Goal: Check status: Check status

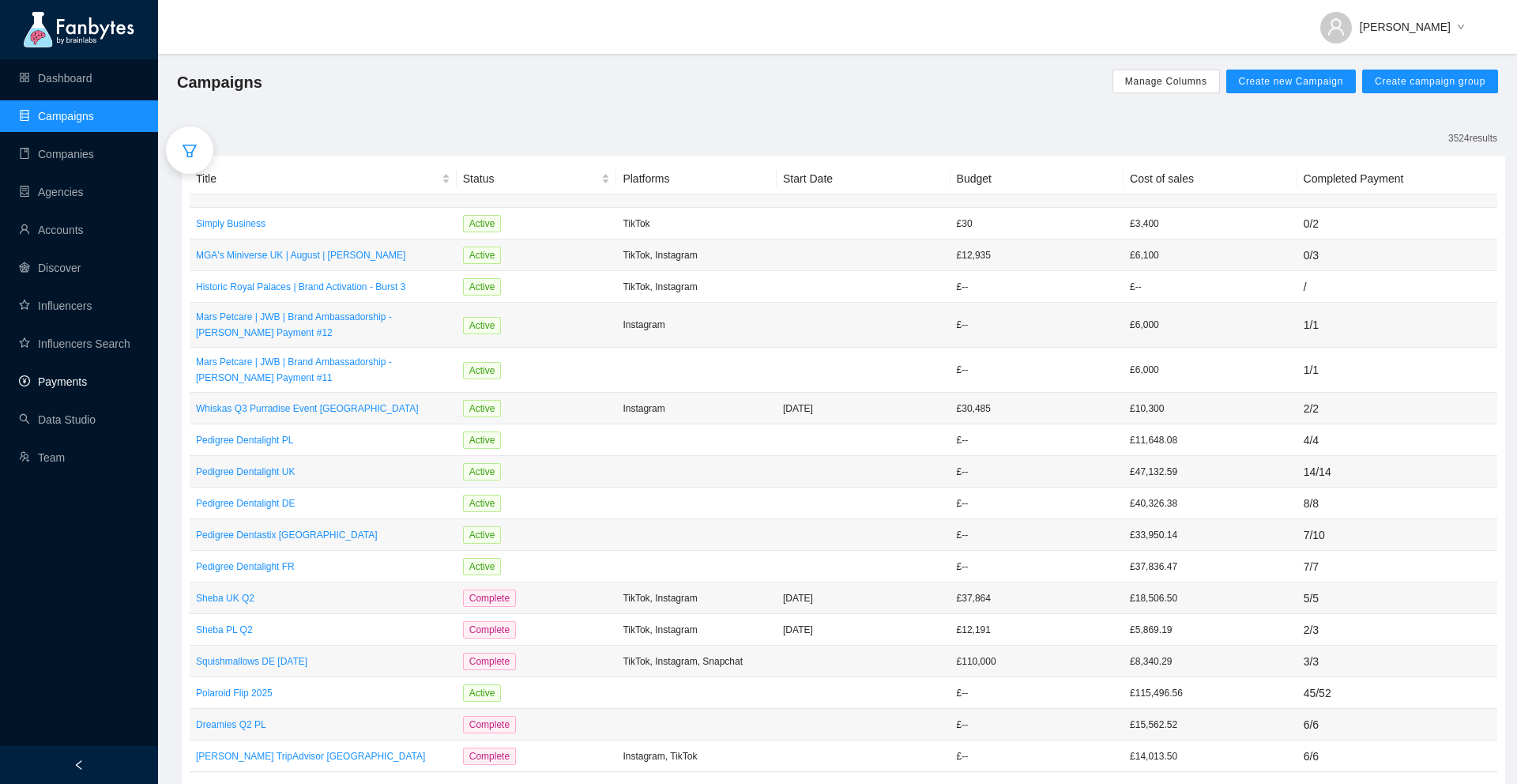
click at [67, 375] on link "Payments" at bounding box center [53, 382] width 68 height 13
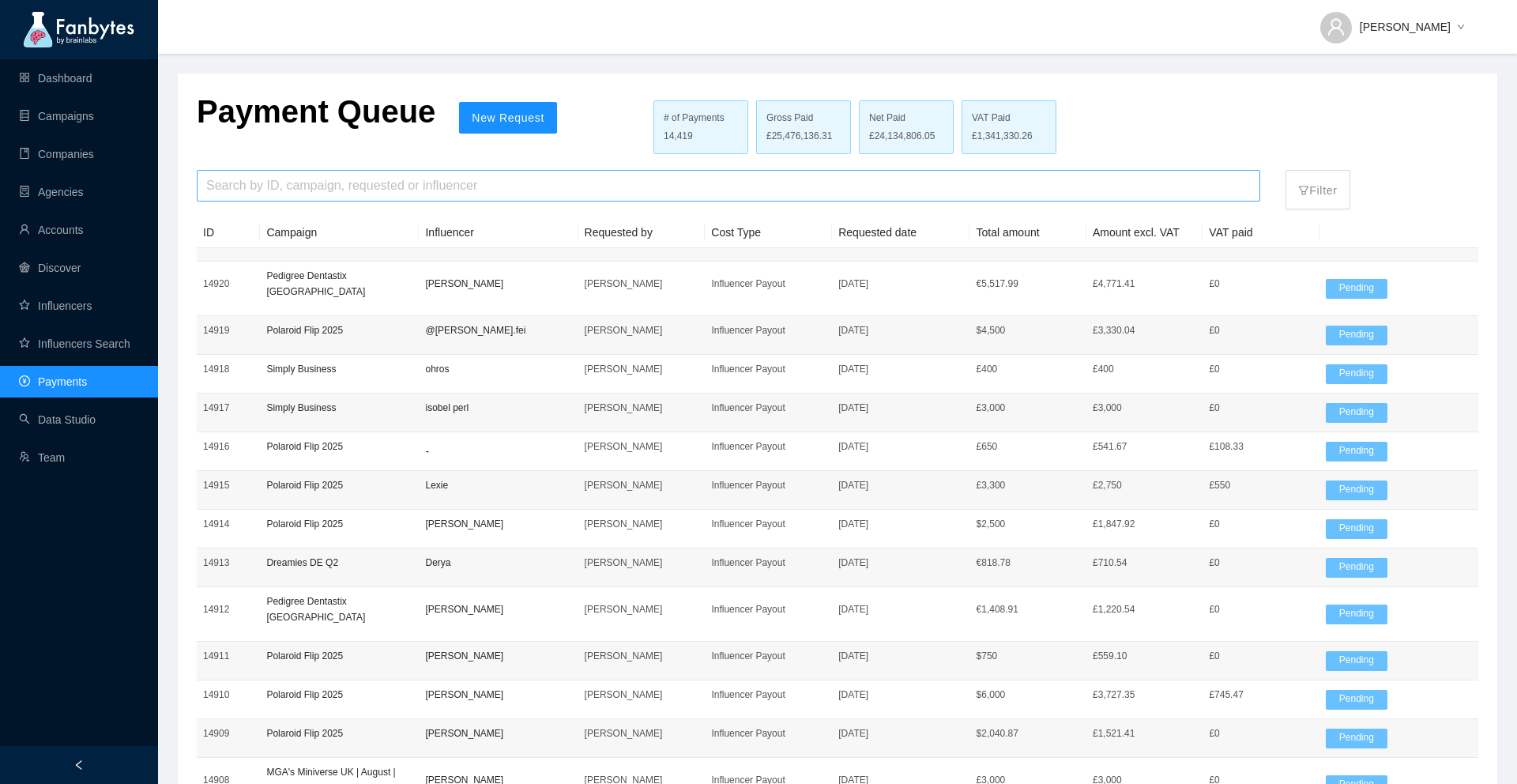
click at [362, 190] on input "search" at bounding box center [728, 186] width 1044 height 30
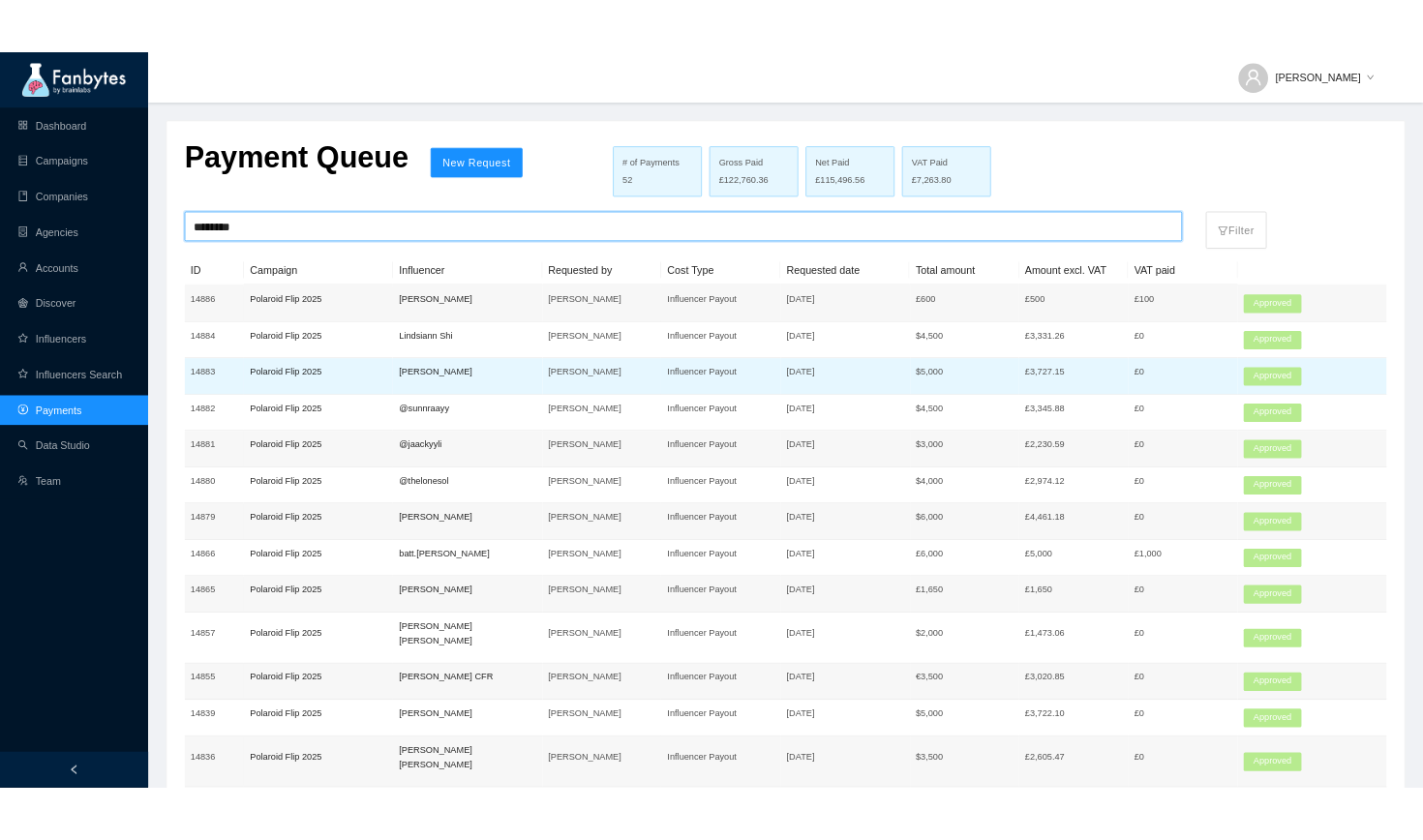
scroll to position [750, 0]
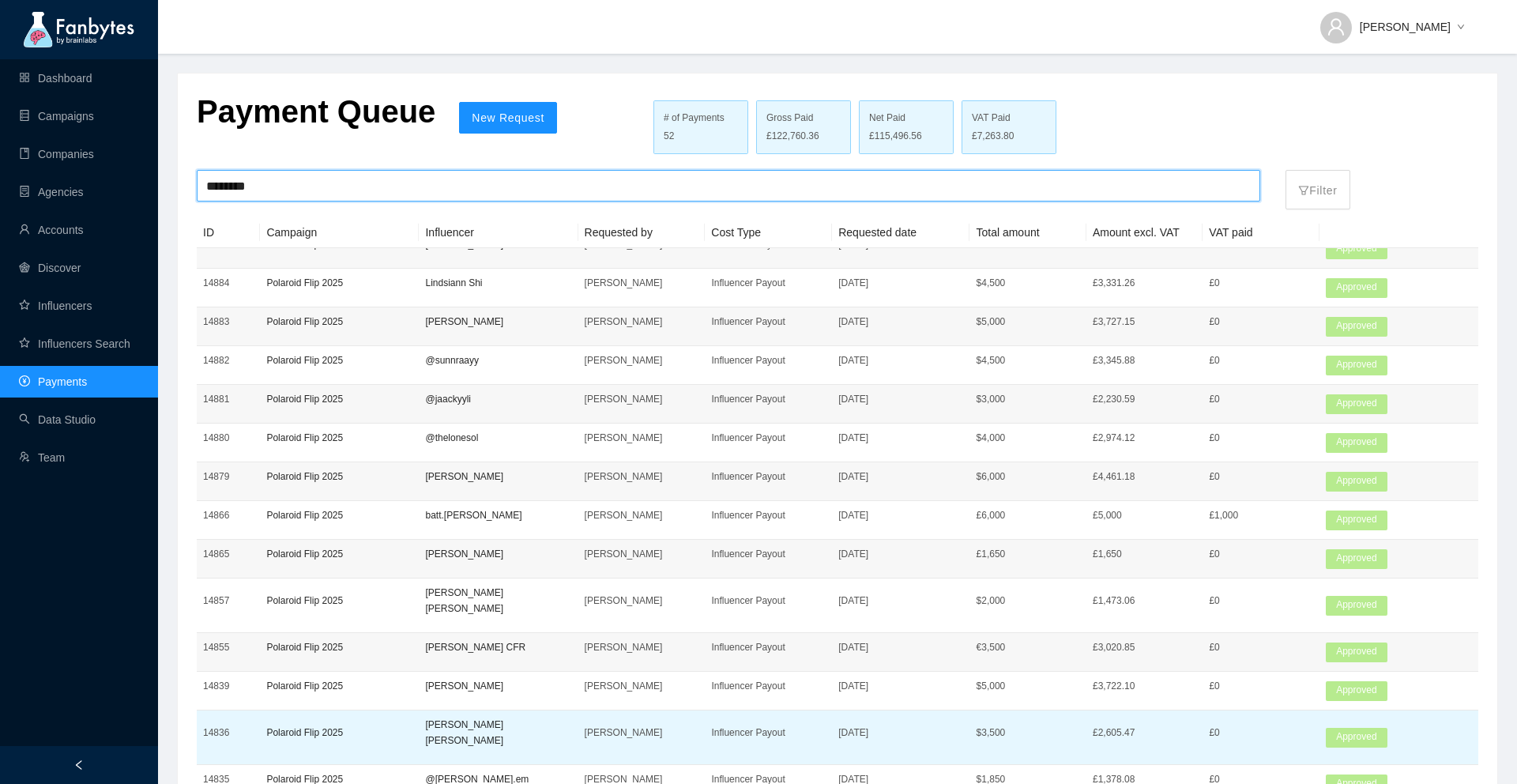
type input "********"
click at [536, 723] on p "[PERSON_NAME] [PERSON_NAME]" at bounding box center [497, 732] width 146 height 32
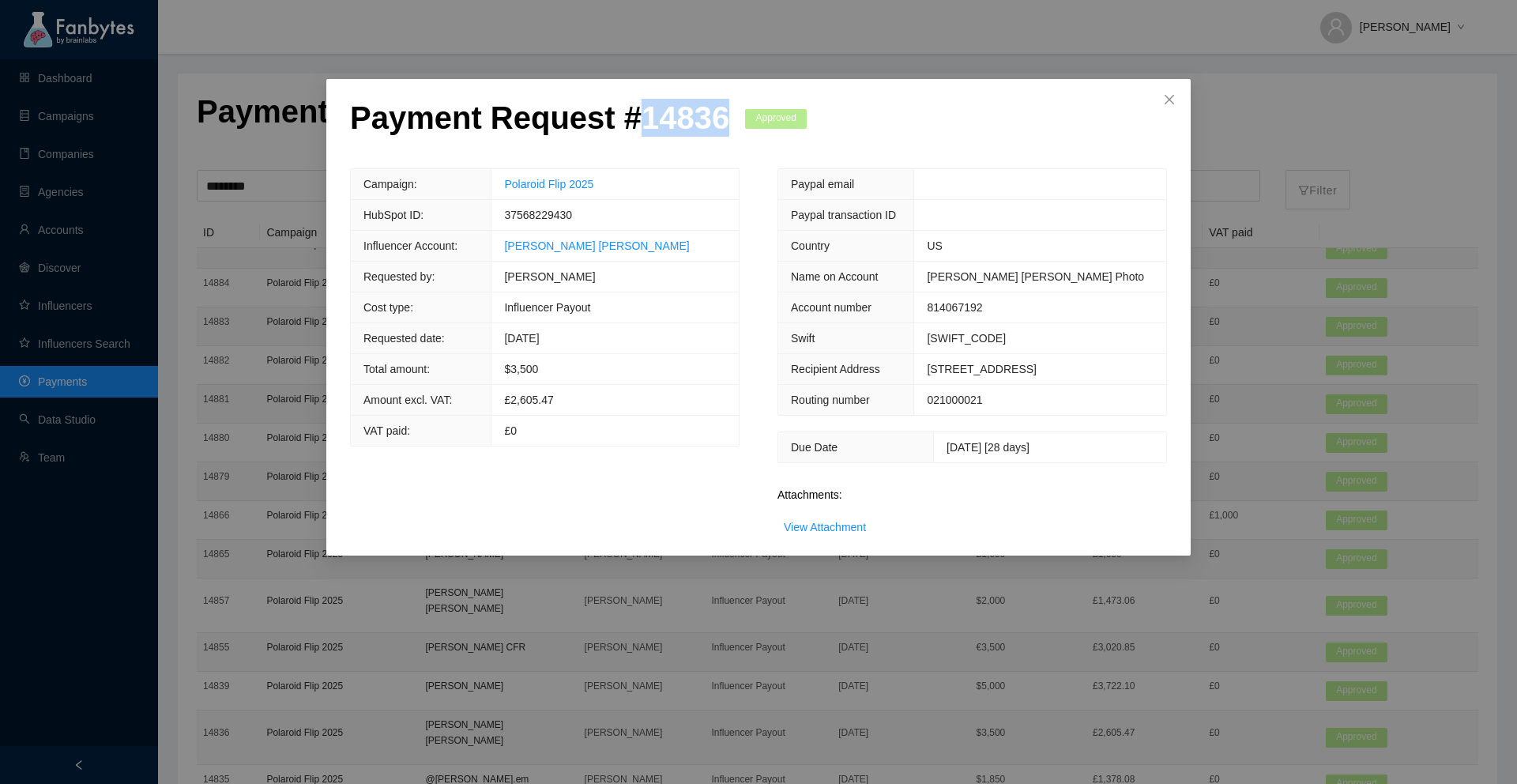
drag, startPoint x: 732, startPoint y: 120, endPoint x: 630, endPoint y: 121, distance: 102.0
click at [630, 121] on div "Payment Request # 14836 Approved" at bounding box center [578, 133] width 457 height 69
copy p "14836"
